Goal: Share content

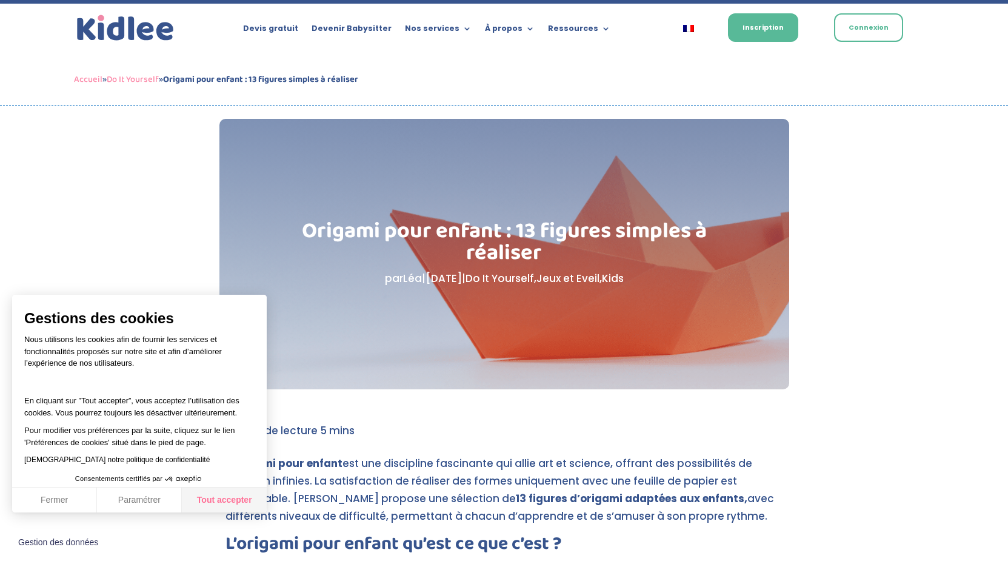
click at [226, 491] on button "Tout accepter" at bounding box center [224, 499] width 85 height 25
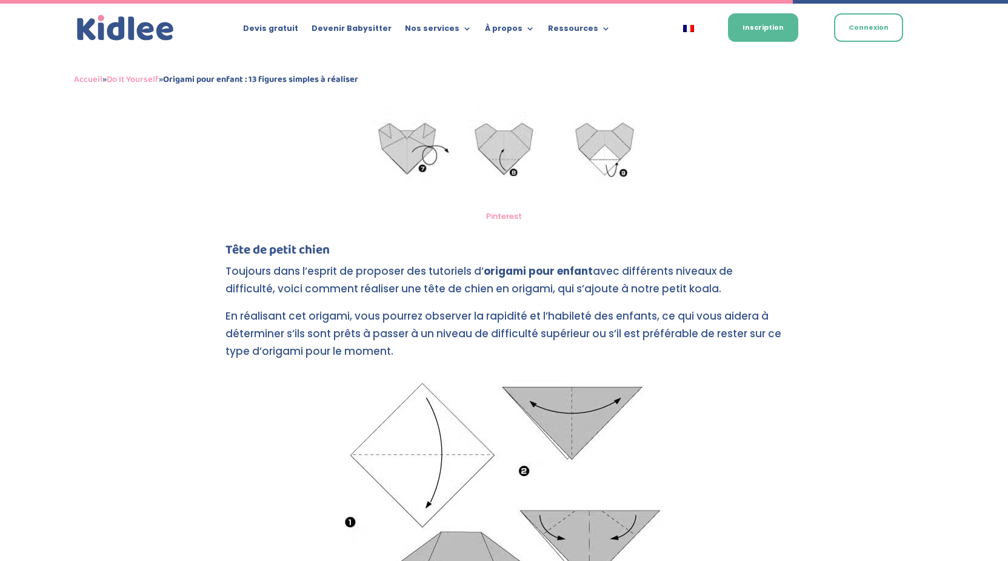
scroll to position [4019, 0]
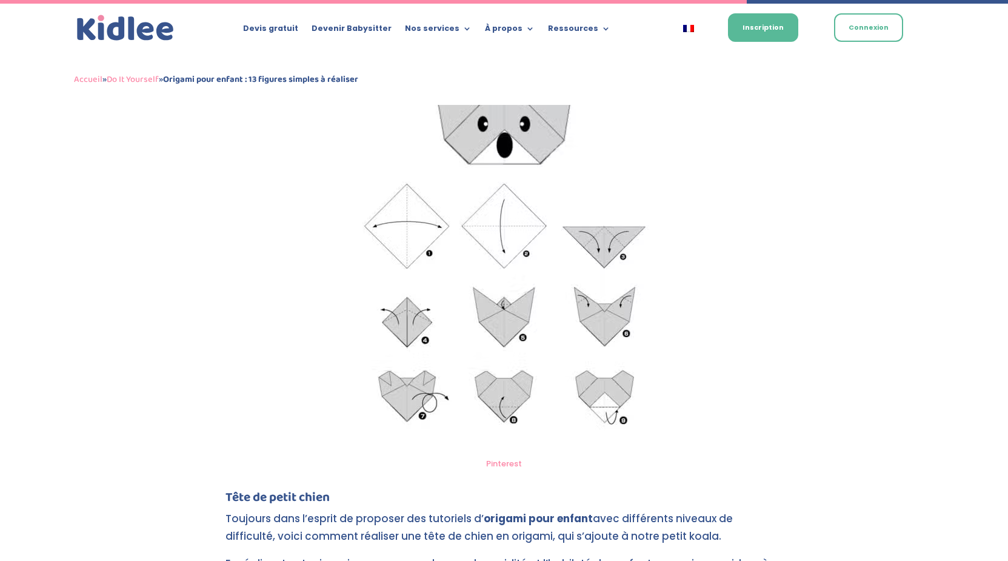
click at [528, 364] on img at bounding box center [504, 256] width 342 height 390
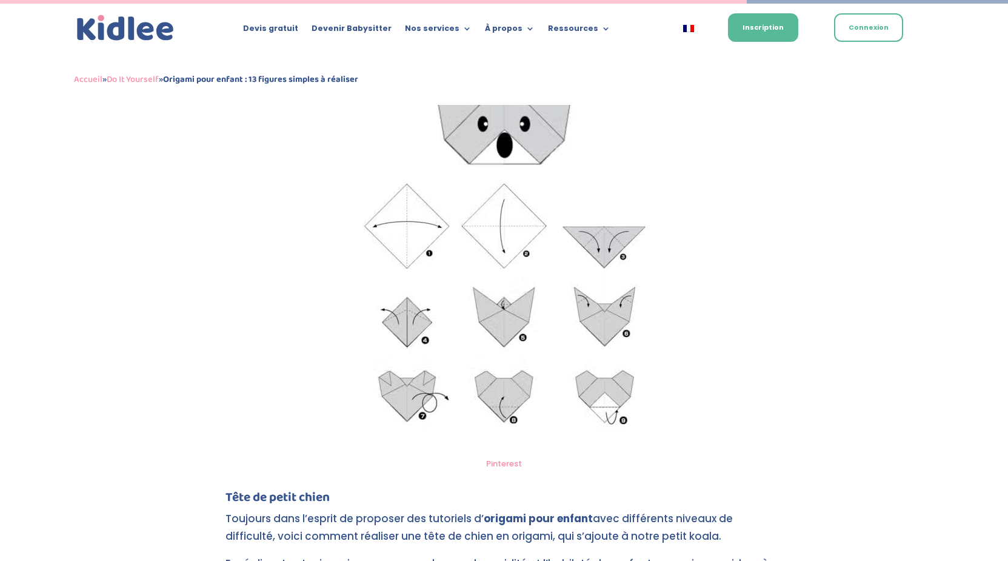
click at [498, 460] on link "Pinterest" at bounding box center [504, 464] width 36 height 12
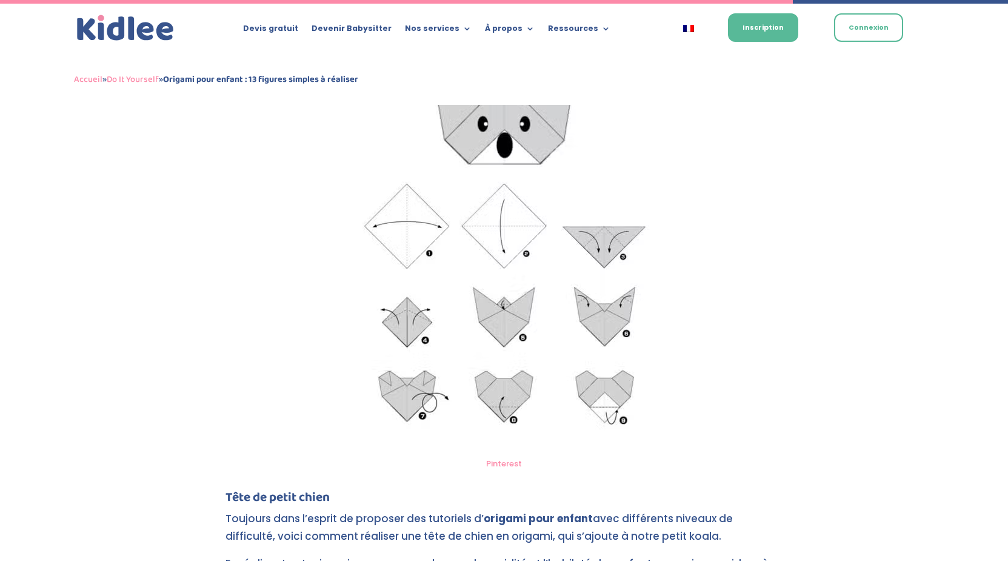
scroll to position [4266, 0]
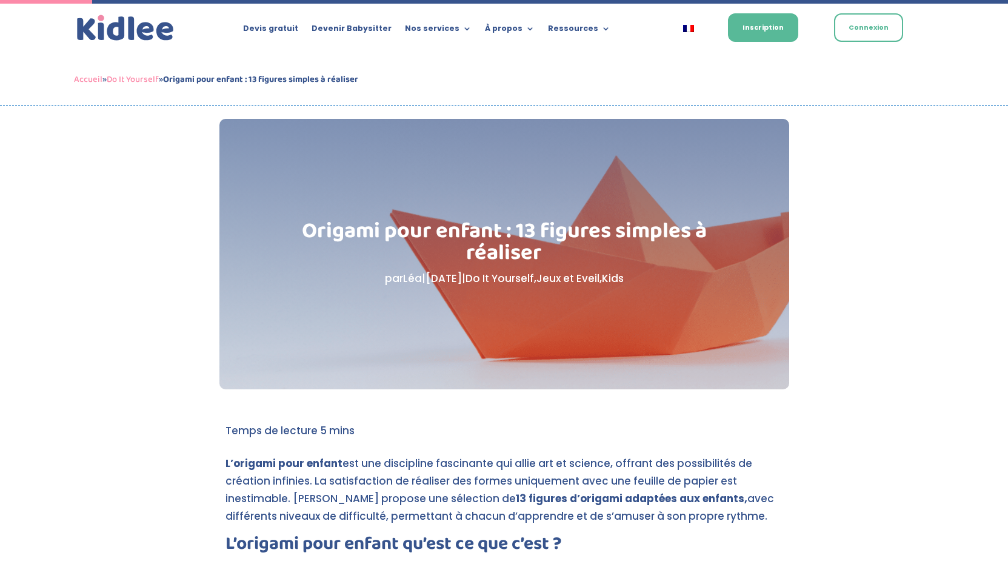
scroll to position [495, 0]
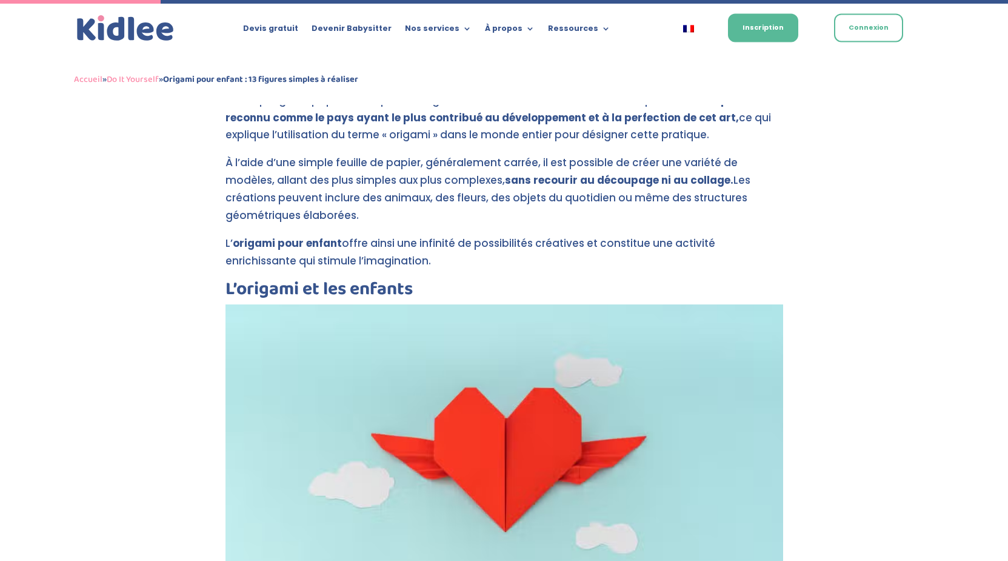
scroll to position [866, 0]
